Goal: Task Accomplishment & Management: Manage account settings

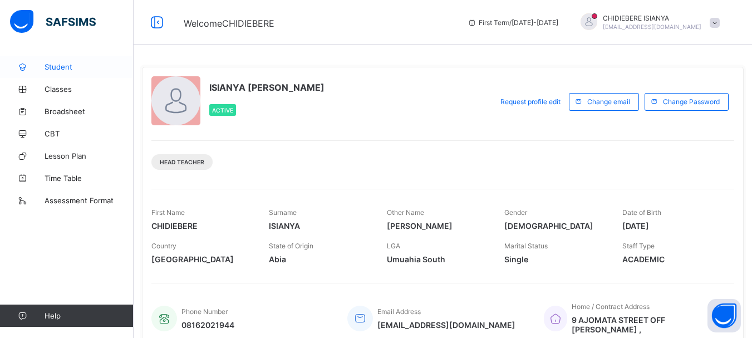
click at [57, 62] on link "Student" at bounding box center [67, 67] width 134 height 22
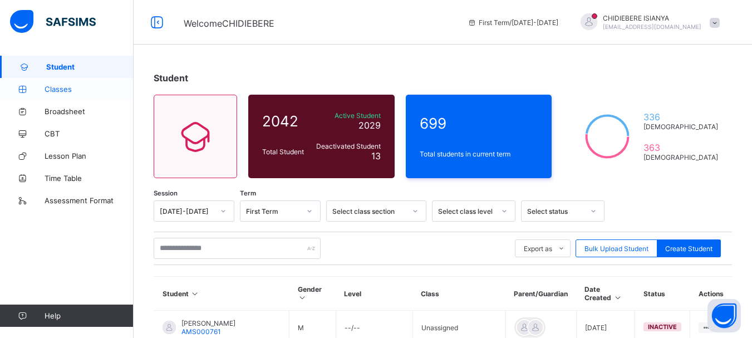
click at [61, 90] on span "Classes" at bounding box center [89, 89] width 89 height 9
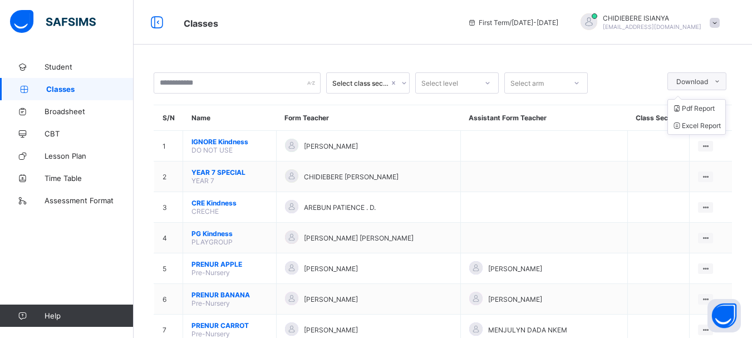
click at [721, 83] on icon at bounding box center [717, 81] width 8 height 7
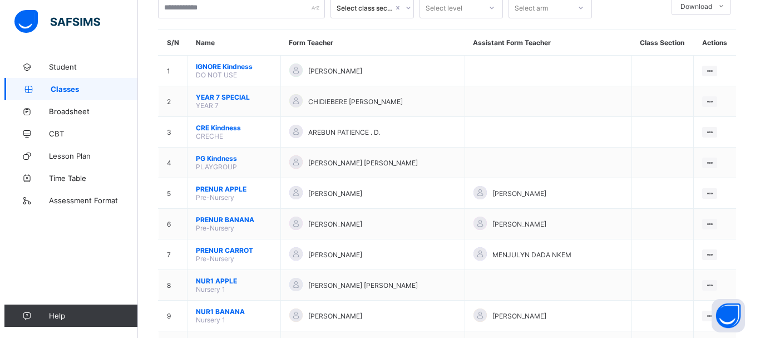
scroll to position [56, 0]
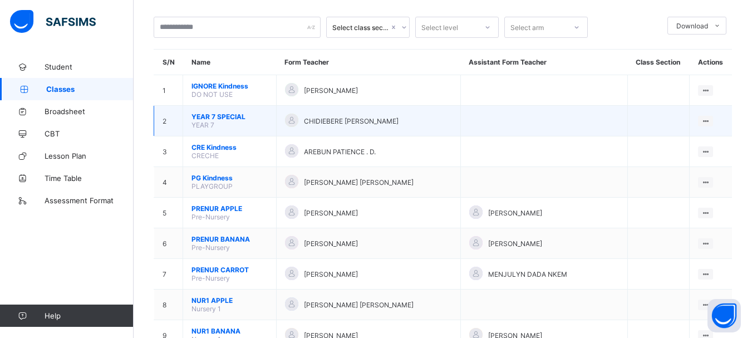
click at [350, 121] on span "CHIDIEBERE [PERSON_NAME]" at bounding box center [351, 121] width 95 height 8
click at [710, 120] on icon at bounding box center [705, 121] width 9 height 8
click at [662, 158] on div "Assign form Teacher" at bounding box center [676, 162] width 63 height 11
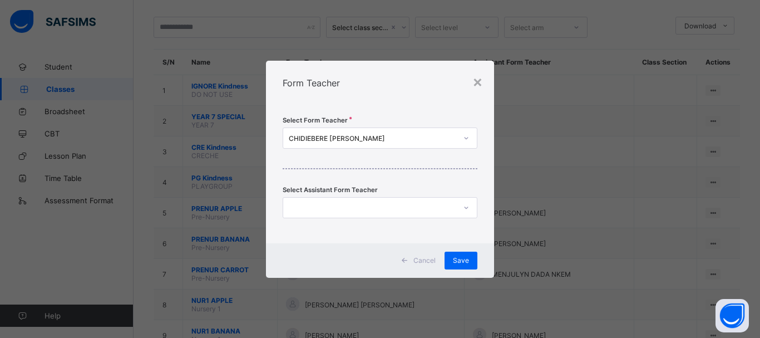
click at [466, 209] on icon at bounding box center [466, 207] width 7 height 11
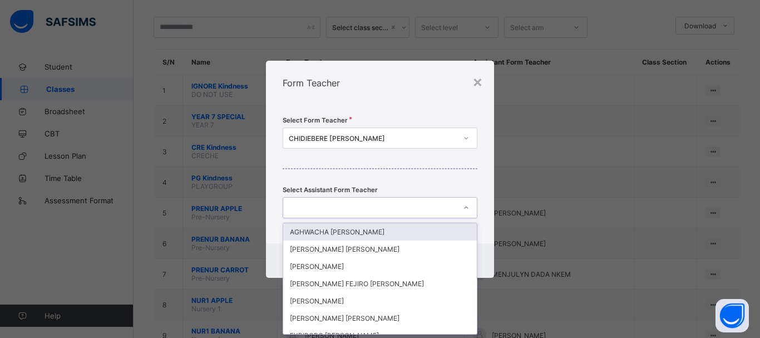
scroll to position [0, 0]
click at [466, 208] on icon at bounding box center [466, 207] width 7 height 11
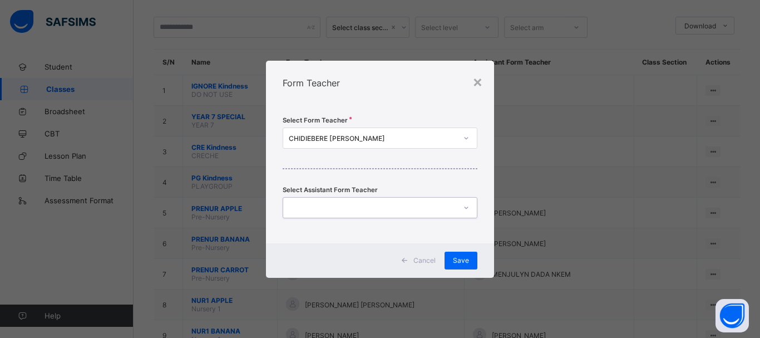
click at [464, 140] on icon at bounding box center [466, 137] width 7 height 11
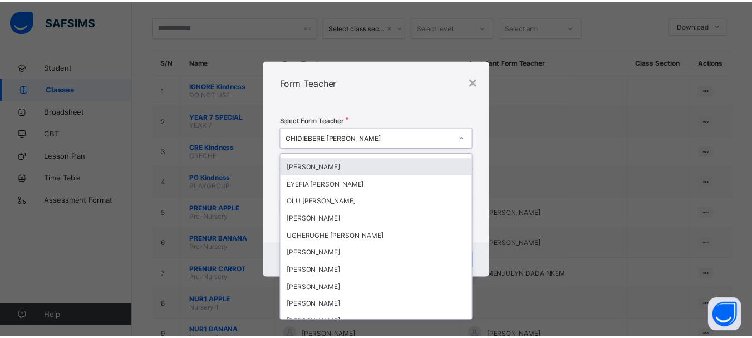
scroll to position [501, 0]
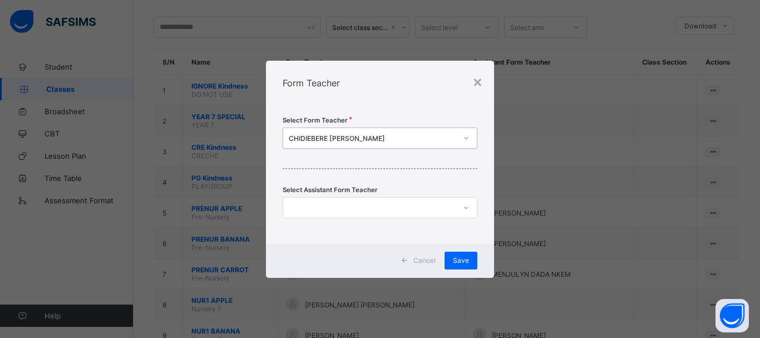
click at [465, 137] on icon at bounding box center [466, 137] width 7 height 11
drag, startPoint x: 478, startPoint y: 80, endPoint x: 473, endPoint y: 96, distance: 16.7
click at [478, 81] on div "×" at bounding box center [478, 81] width 11 height 19
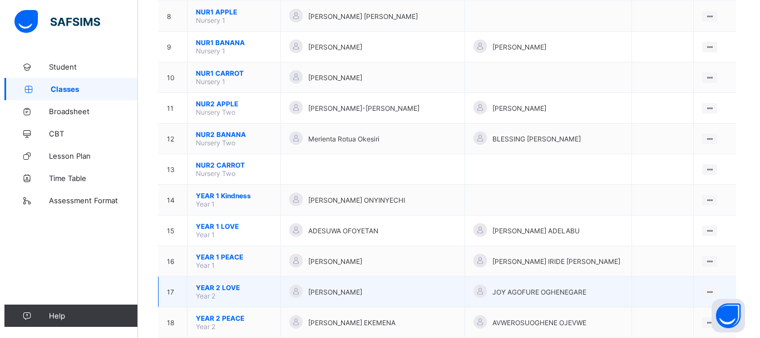
scroll to position [334, 0]
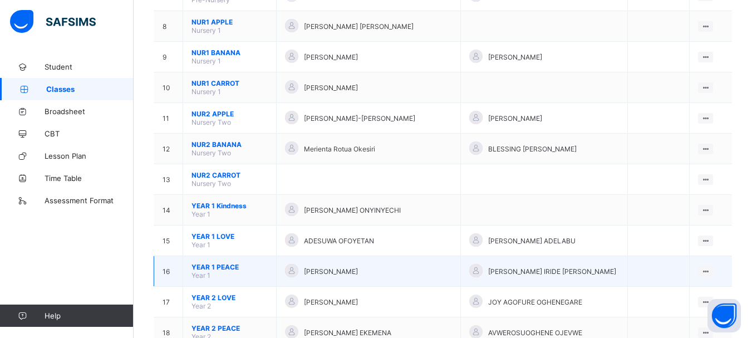
click at [554, 275] on span "[PERSON_NAME] IRIDE [PERSON_NAME]" at bounding box center [552, 271] width 128 height 8
click at [568, 269] on span "[PERSON_NAME] IRIDE [PERSON_NAME]" at bounding box center [552, 271] width 128 height 8
click at [706, 268] on icon at bounding box center [705, 271] width 9 height 8
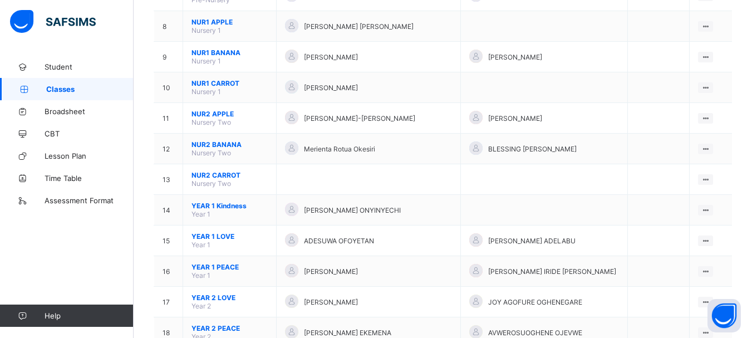
drag, startPoint x: 664, startPoint y: 308, endPoint x: 649, endPoint y: 308, distance: 15.6
click at [0, 0] on div "Assign form Teacher" at bounding box center [0, 0] width 0 height 0
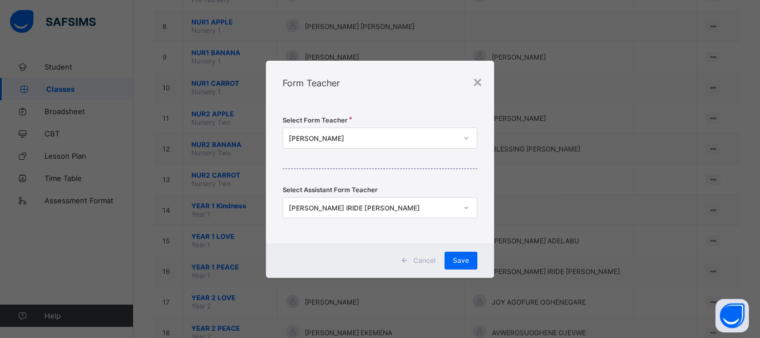
click at [468, 210] on icon at bounding box center [466, 207] width 7 height 11
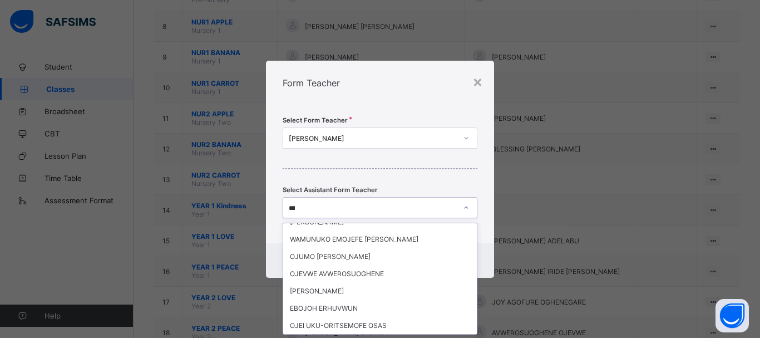
scroll to position [0, 0]
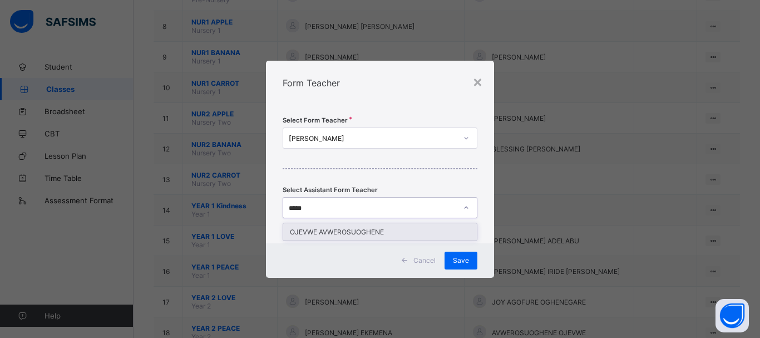
type input "******"
click at [361, 229] on div "OJEVWE AVWEROSUOGHENE" at bounding box center [380, 231] width 194 height 17
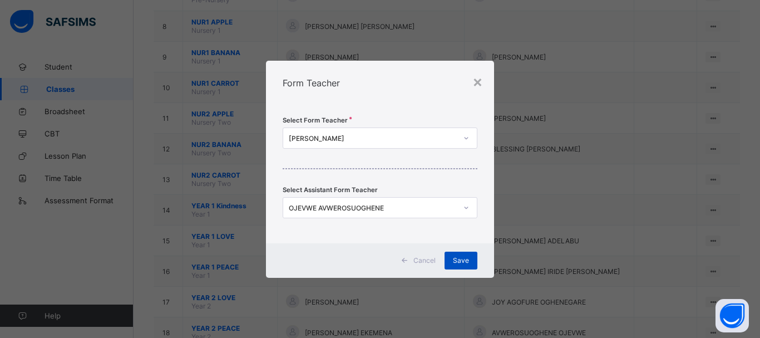
click at [453, 260] on div "Save" at bounding box center [461, 261] width 33 height 18
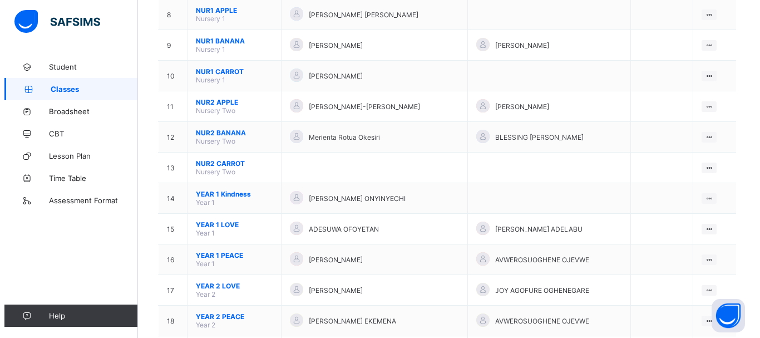
scroll to position [390, 0]
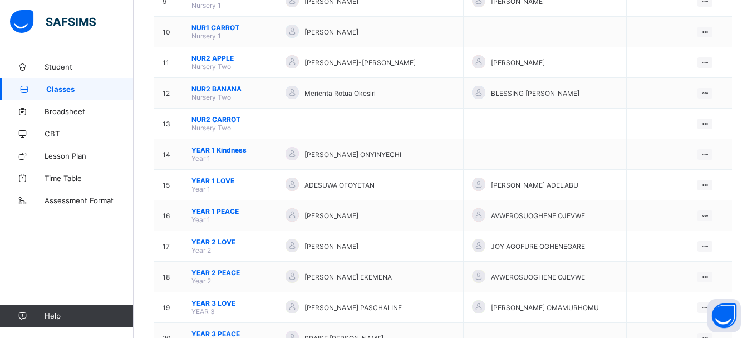
click at [0, 0] on div "Assign form Teacher" at bounding box center [0, 0] width 0 height 0
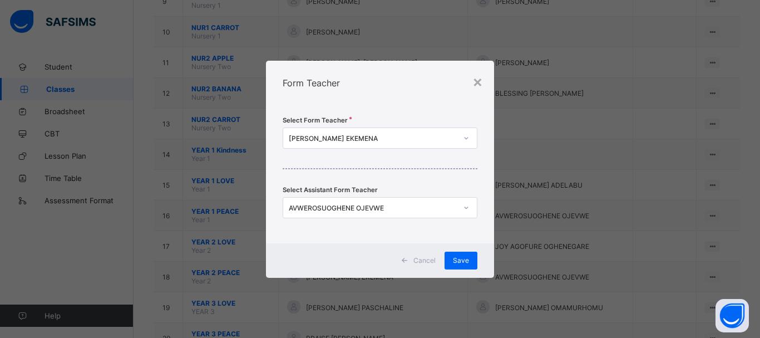
click at [409, 210] on div "AVWEROSUOGHENE OJEVWE" at bounding box center [373, 207] width 168 height 8
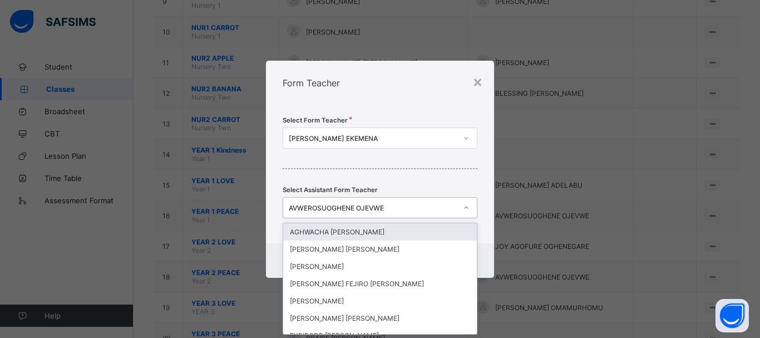
scroll to position [0, 0]
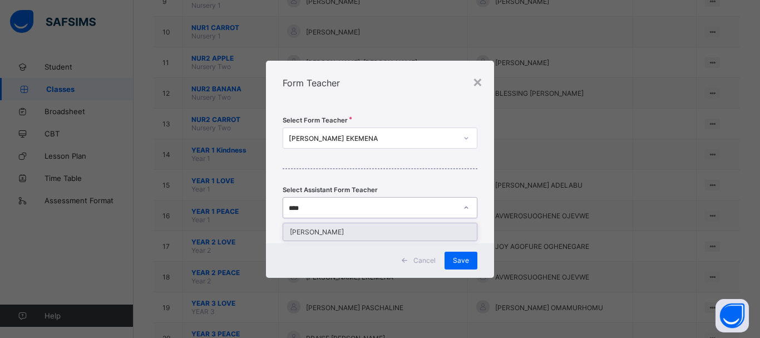
type input "*****"
drag, startPoint x: 361, startPoint y: 230, endPoint x: 384, endPoint y: 231, distance: 22.8
click at [362, 230] on div "[PERSON_NAME]" at bounding box center [380, 231] width 194 height 17
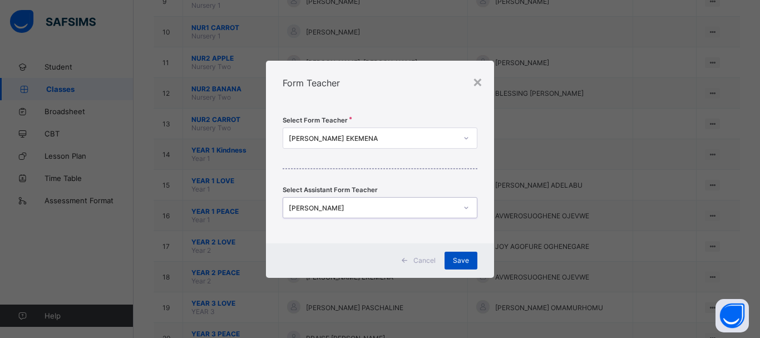
click at [459, 254] on div "Save" at bounding box center [461, 261] width 33 height 18
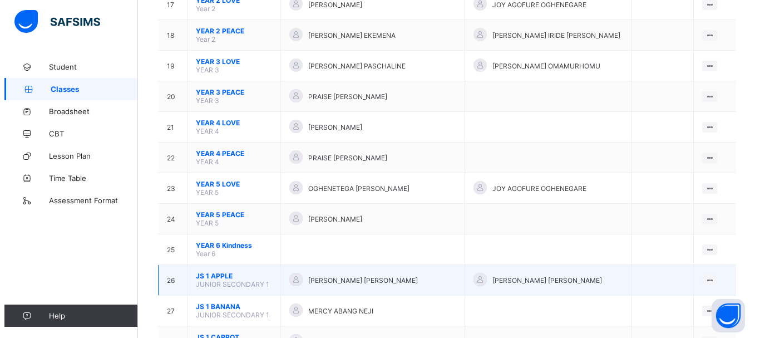
scroll to position [612, 0]
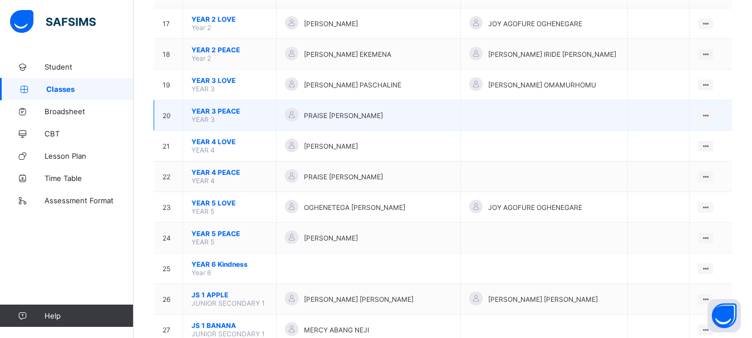
click at [360, 112] on span "PRAISE [PERSON_NAME]" at bounding box center [343, 115] width 79 height 8
click at [710, 114] on icon at bounding box center [705, 115] width 9 height 8
click at [663, 155] on div "Assign form Teacher" at bounding box center [676, 156] width 63 height 11
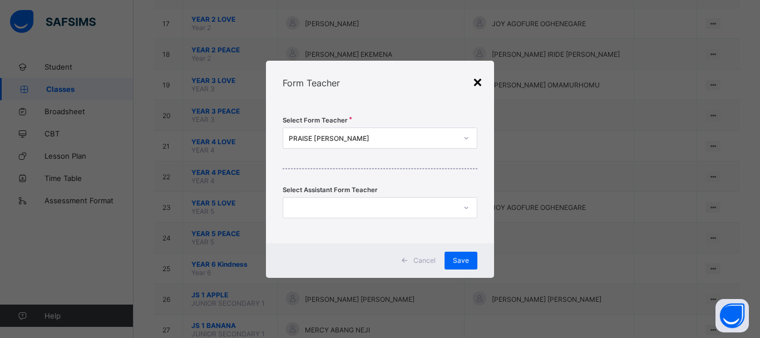
click at [480, 82] on div "×" at bounding box center [478, 81] width 11 height 19
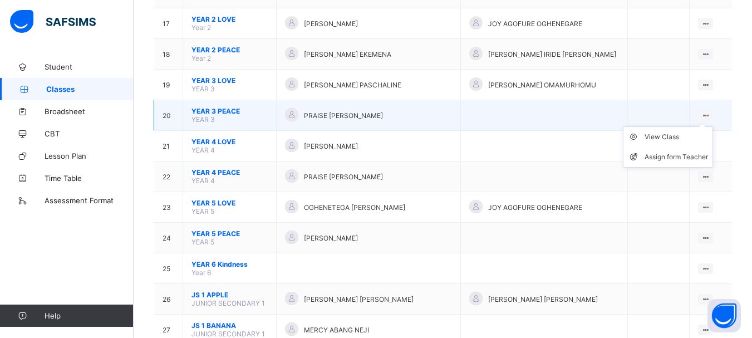
click at [707, 114] on icon at bounding box center [705, 115] width 9 height 8
click at [710, 115] on icon at bounding box center [705, 115] width 9 height 8
click at [674, 155] on div "Assign form Teacher" at bounding box center [676, 156] width 63 height 11
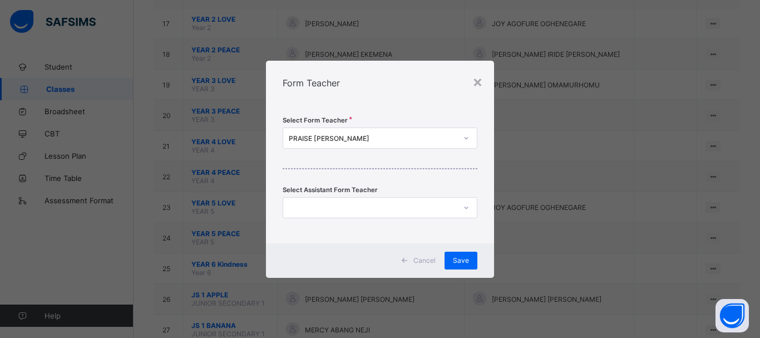
click at [429, 140] on div "PRAISE [PERSON_NAME]" at bounding box center [373, 138] width 168 height 8
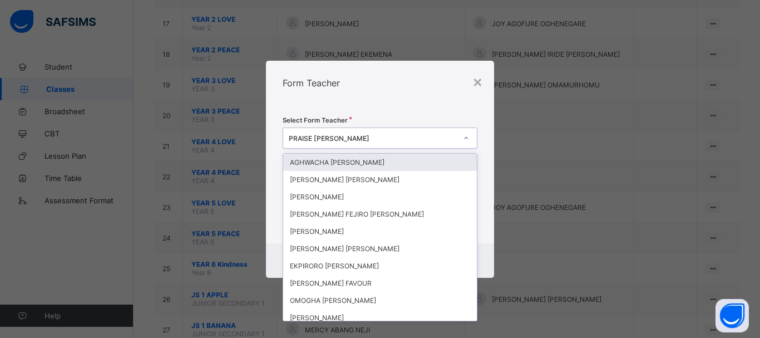
type input "*"
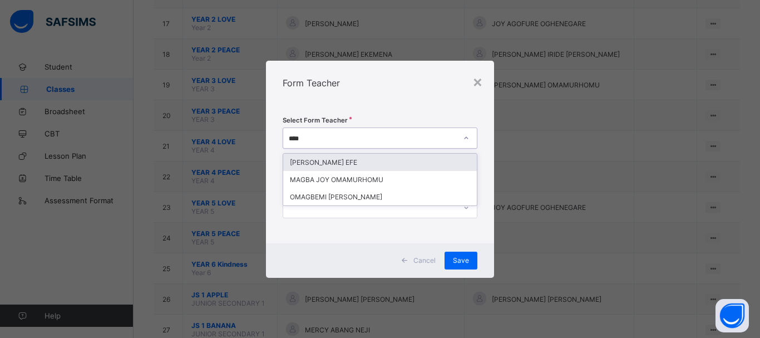
type input "*****"
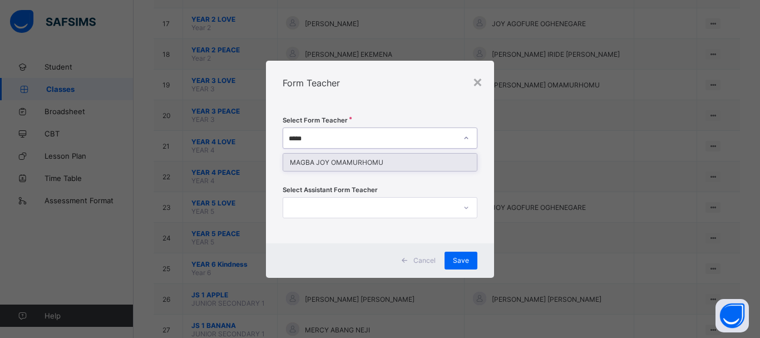
click at [384, 158] on div "MAGBA JOY OMAMURHOMU" at bounding box center [380, 162] width 194 height 17
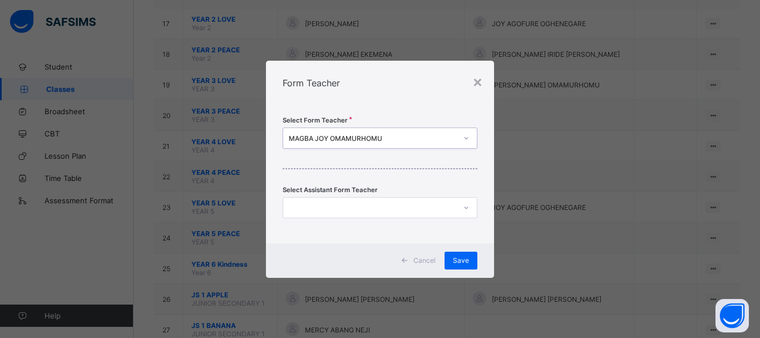
click at [384, 204] on div at bounding box center [369, 208] width 173 height 16
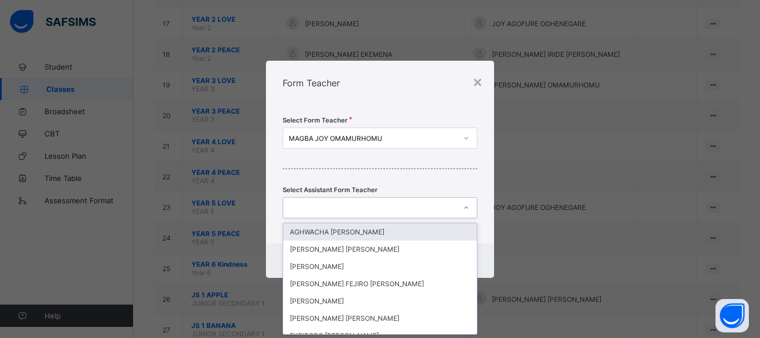
scroll to position [0, 0]
type input "***"
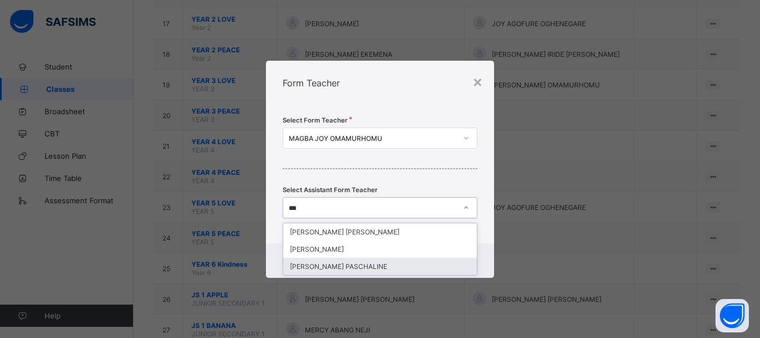
click at [343, 262] on div "[PERSON_NAME] PASCHALINE" at bounding box center [380, 266] width 194 height 17
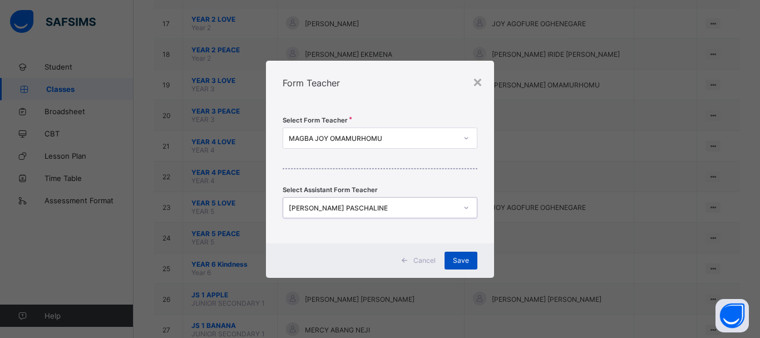
click at [455, 258] on span "Save" at bounding box center [461, 260] width 16 height 8
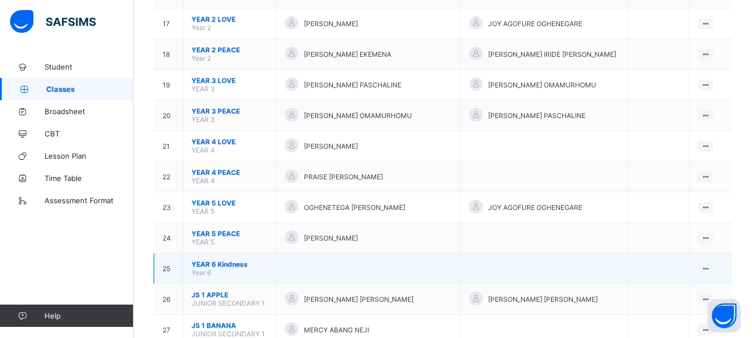
scroll to position [668, 0]
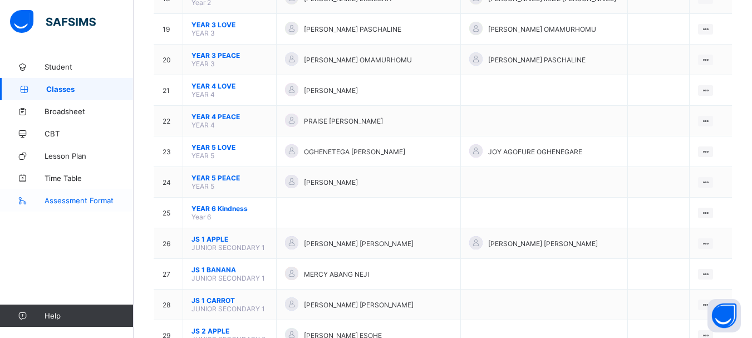
click at [90, 202] on span "Assessment Format" at bounding box center [89, 200] width 89 height 9
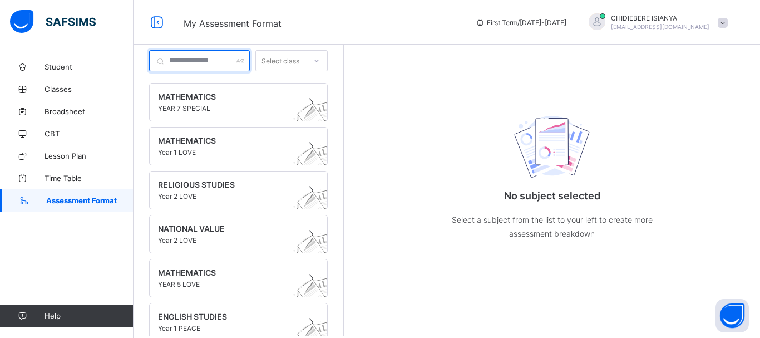
click at [225, 61] on input "text" at bounding box center [199, 60] width 101 height 21
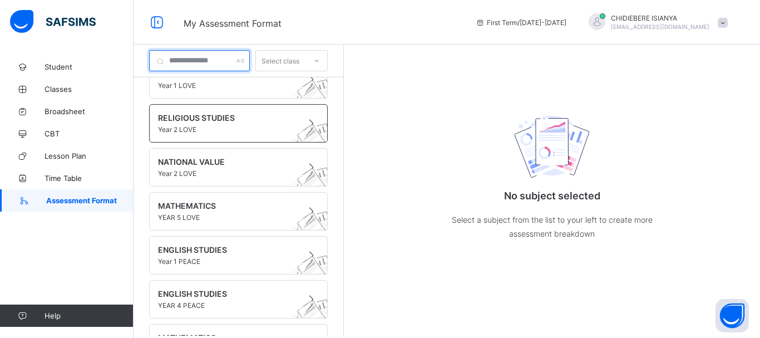
scroll to position [58, 0]
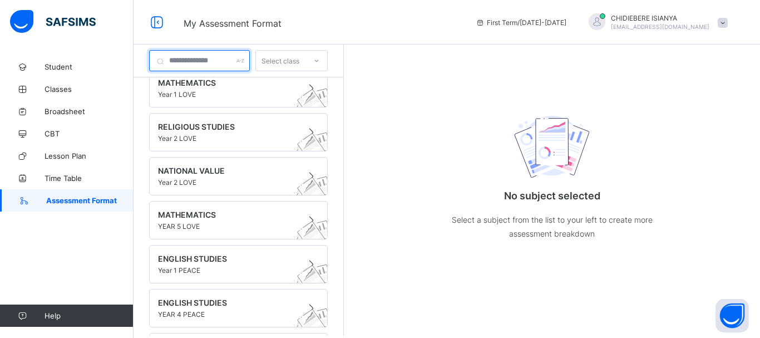
click at [238, 61] on input "text" at bounding box center [199, 60] width 101 height 21
type input "**********"
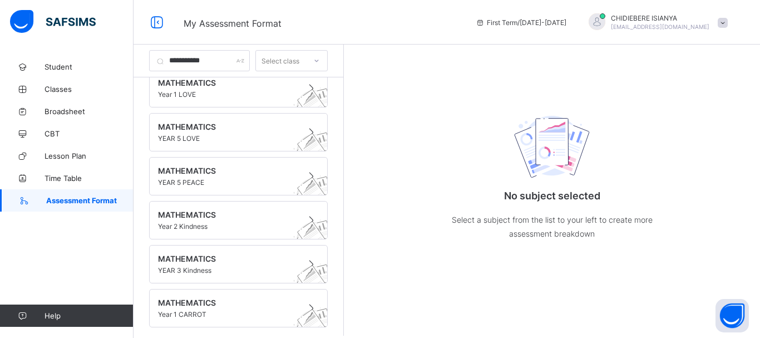
click at [319, 61] on icon at bounding box center [317, 61] width 4 height 2
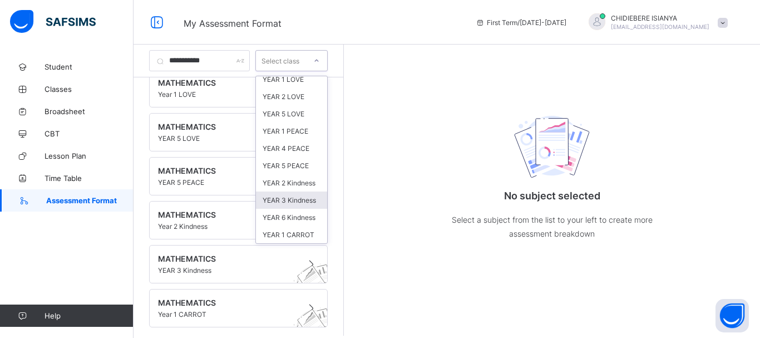
scroll to position [9, 0]
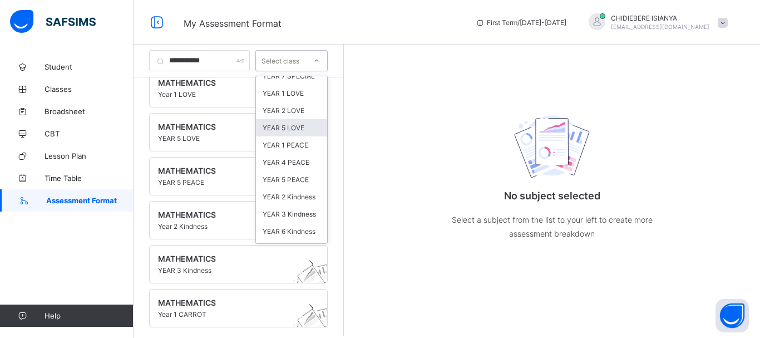
click at [315, 136] on div "YEAR 5 LOVE" at bounding box center [291, 127] width 71 height 17
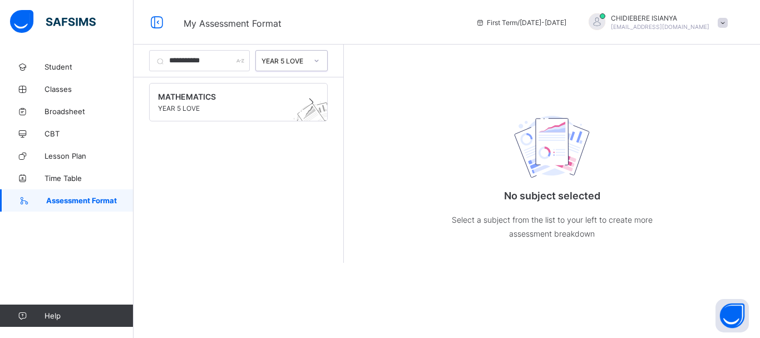
scroll to position [0, 0]
click at [216, 107] on span "YEAR 5 LOVE" at bounding box center [228, 108] width 140 height 8
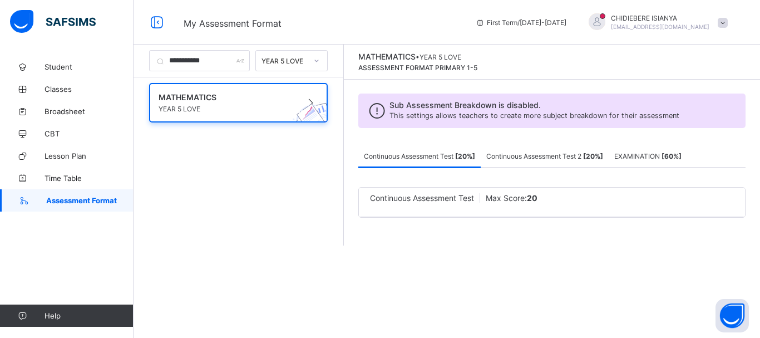
click at [571, 153] on span "Continuous Assessment Test 2 [ 20 %]" at bounding box center [545, 156] width 117 height 8
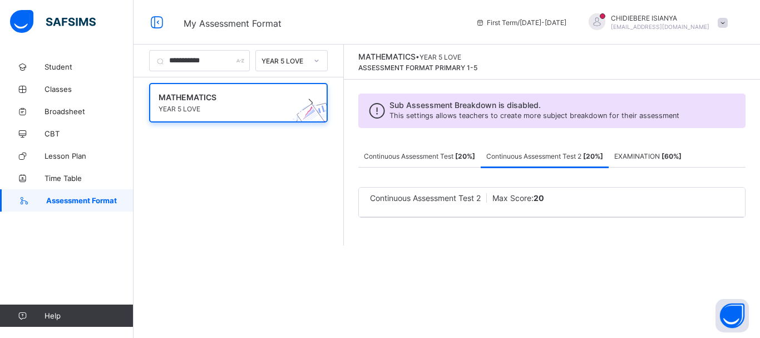
click at [675, 153] on span "EXAMINATION [ 60 %]" at bounding box center [648, 156] width 67 height 8
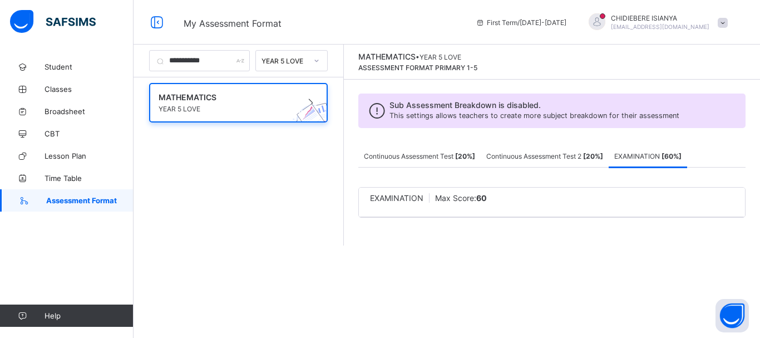
click at [456, 155] on span "Continuous Assessment Test [ 20 %]" at bounding box center [419, 156] width 111 height 8
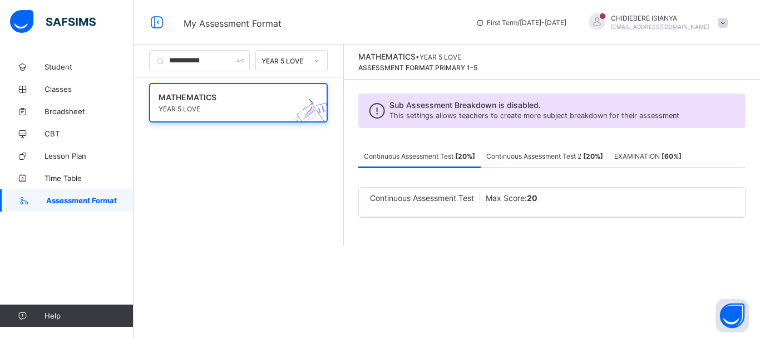
click at [472, 205] on div "Continuous Assessment Test Max Score: 20" at bounding box center [552, 203] width 386 height 30
click at [474, 199] on span "Continuous Assessment Test" at bounding box center [422, 197] width 104 height 9
click at [608, 204] on div "Continuous Assessment Test Max Score: 20" at bounding box center [552, 203] width 386 height 30
click at [723, 24] on span at bounding box center [723, 23] width 10 height 10
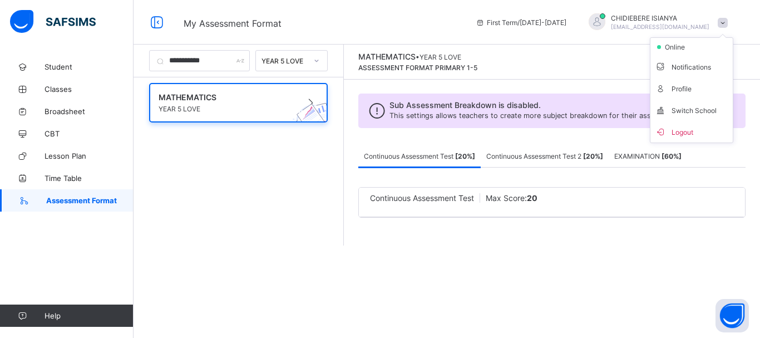
click at [723, 24] on span at bounding box center [723, 23] width 10 height 10
